Goal: Task Accomplishment & Management: Use online tool/utility

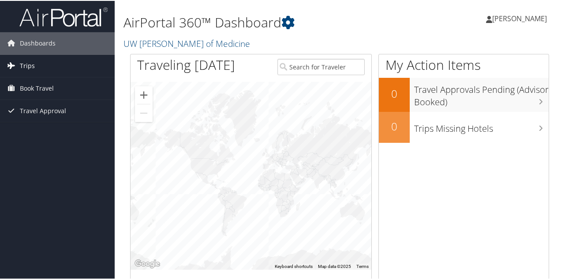
click at [36, 64] on link "Trips" at bounding box center [57, 65] width 115 height 22
click at [26, 127] on span "Book Travel" at bounding box center [37, 127] width 34 height 22
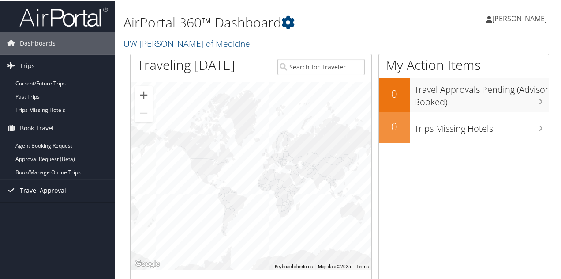
click at [46, 189] on span "Travel Approval" at bounding box center [43, 189] width 46 height 22
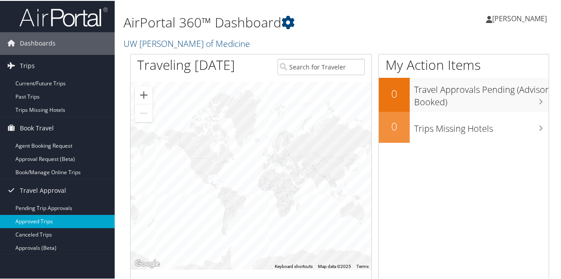
click at [41, 222] on link "Approved Trips" at bounding box center [57, 220] width 115 height 13
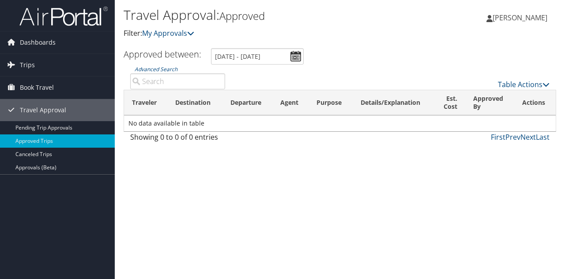
click at [157, 121] on td "No data available in table" at bounding box center [340, 123] width 432 height 16
click at [35, 89] on span "Book Travel" at bounding box center [37, 87] width 34 height 22
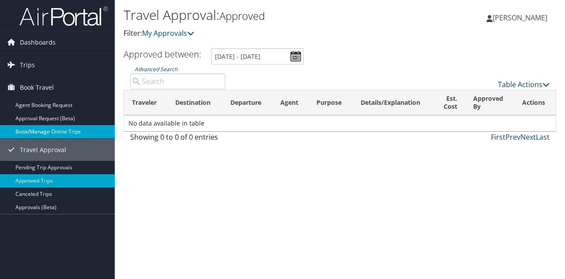
click at [41, 132] on link "Book/Manage Online Trips" at bounding box center [57, 131] width 115 height 13
